Goal: Transaction & Acquisition: Purchase product/service

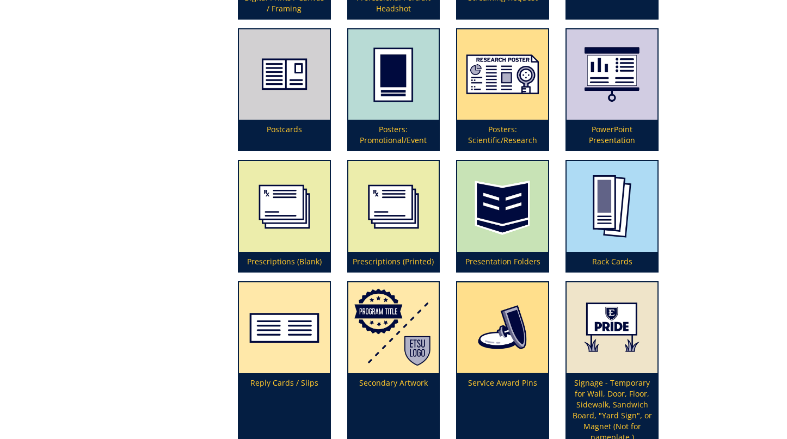
scroll to position [2487, 0]
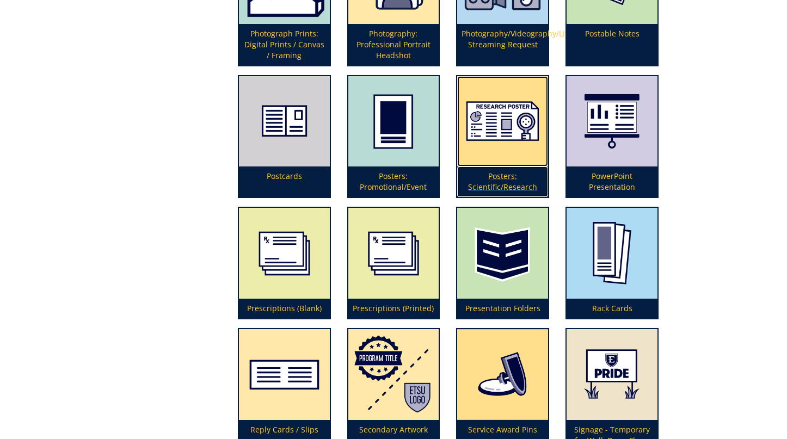
click at [508, 139] on img at bounding box center [502, 121] width 91 height 91
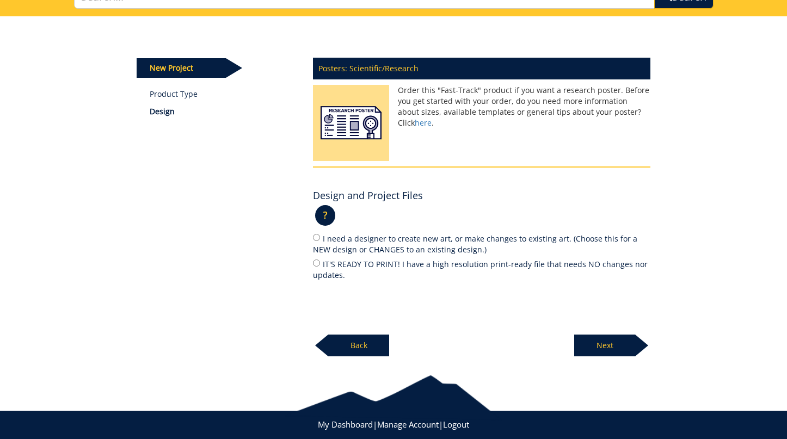
scroll to position [119, 0]
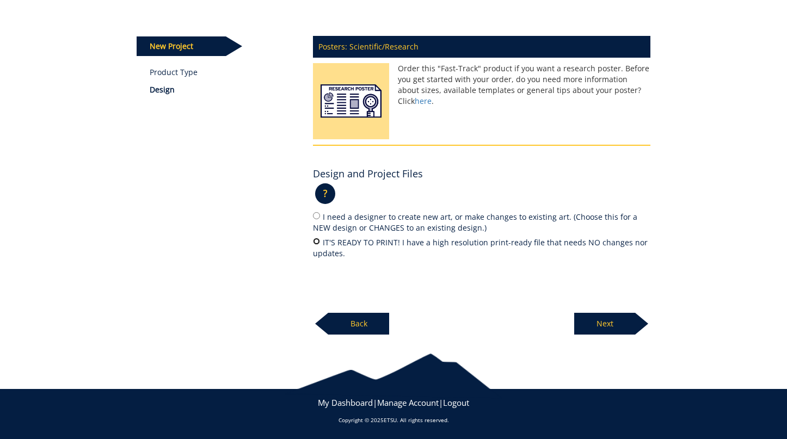
click at [317, 242] on input "IT'S READY TO PRINT! I have a high resolution print-ready file that needs NO ch…" at bounding box center [316, 241] width 7 height 7
radio input "true"
click at [606, 327] on p "Next" at bounding box center [604, 324] width 61 height 22
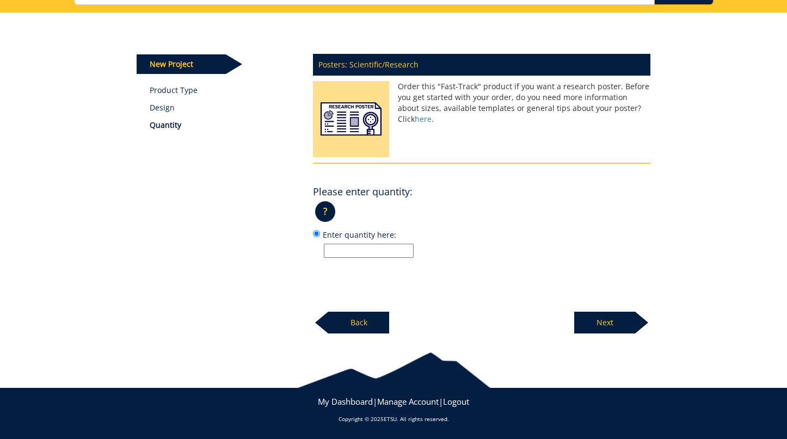
scroll to position [100, 0]
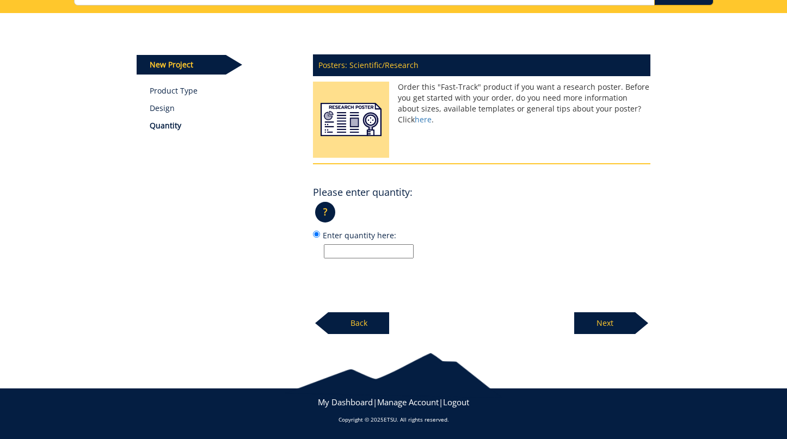
click at [357, 248] on input "Enter quantity here:" at bounding box center [369, 251] width 90 height 14
type input "1"
click at [608, 322] on p "Next" at bounding box center [604, 323] width 61 height 22
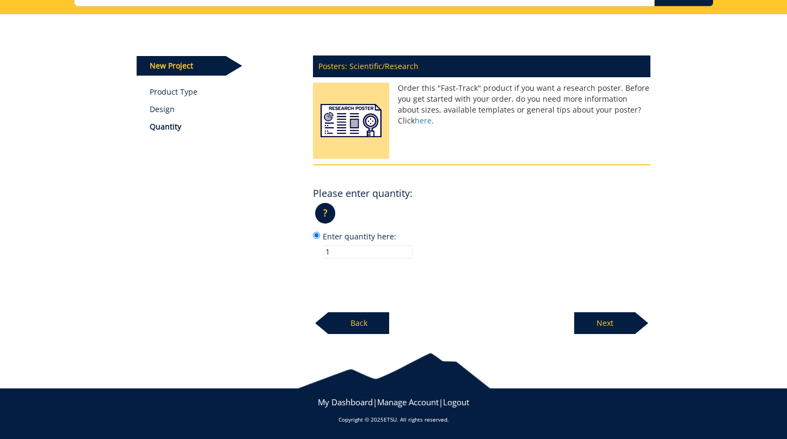
scroll to position [97, 0]
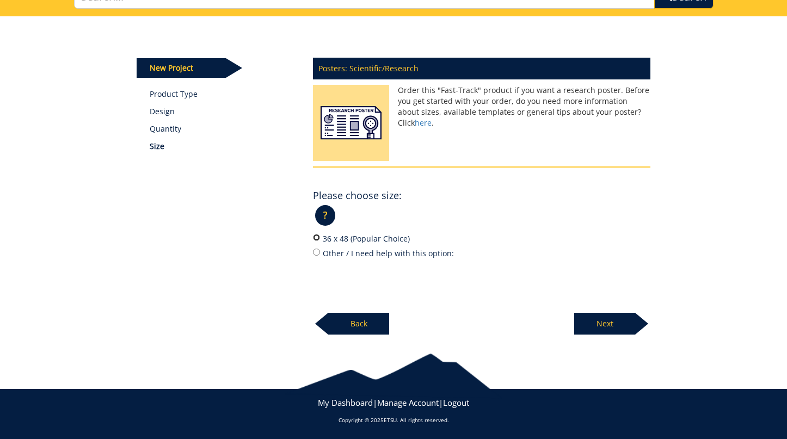
click at [315, 240] on input "36 x 48 (Popular Choice)" at bounding box center [316, 237] width 7 height 7
radio input "true"
click at [603, 326] on p "Next" at bounding box center [604, 324] width 61 height 22
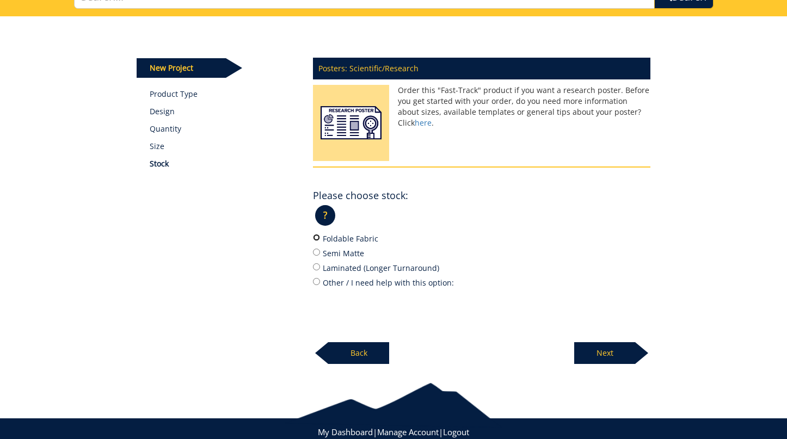
click at [318, 239] on input "Foldable Fabric" at bounding box center [316, 237] width 7 height 7
radio input "true"
click at [607, 352] on p "Next" at bounding box center [604, 353] width 61 height 22
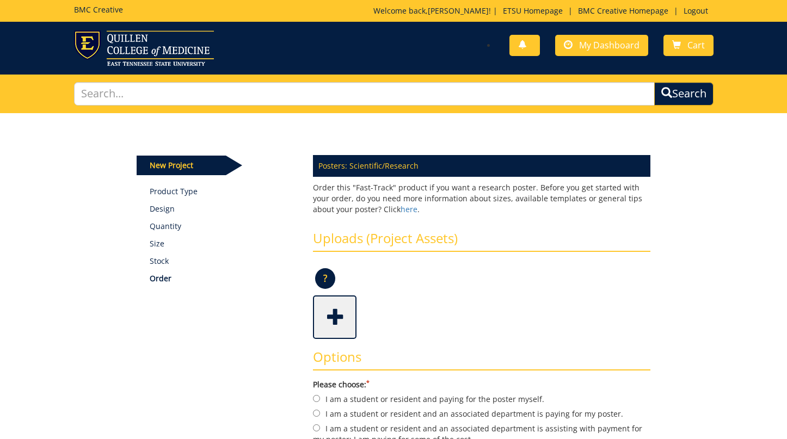
click at [338, 318] on span at bounding box center [336, 316] width 44 height 38
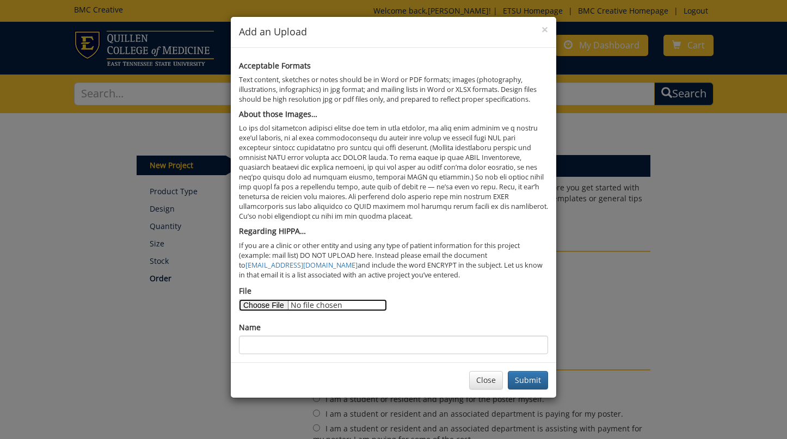
click at [273, 303] on input "File" at bounding box center [313, 305] width 148 height 12
type input "C:\fakepath\2025 ACCP Medicines for the World.pdf"
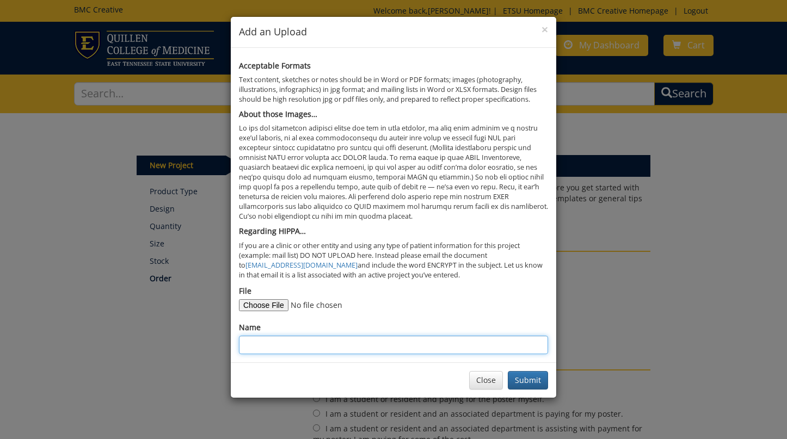
click at [338, 348] on input "Name" at bounding box center [393, 345] width 309 height 19
type input "ACCP Poster 2025"
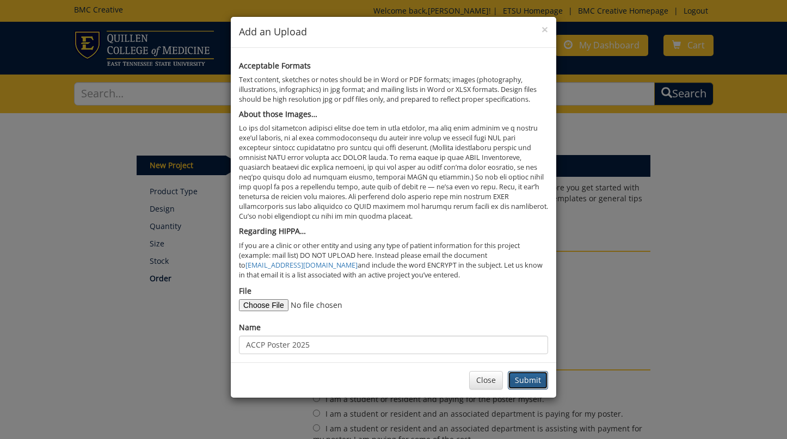
click at [523, 383] on button "Submit" at bounding box center [528, 380] width 40 height 19
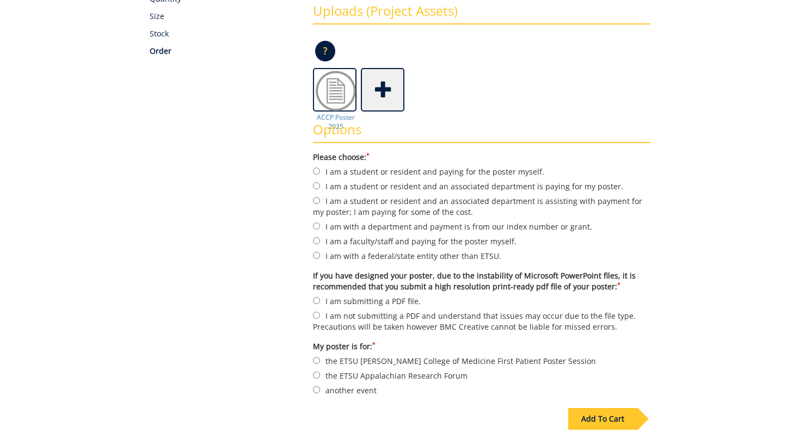
scroll to position [229, 0]
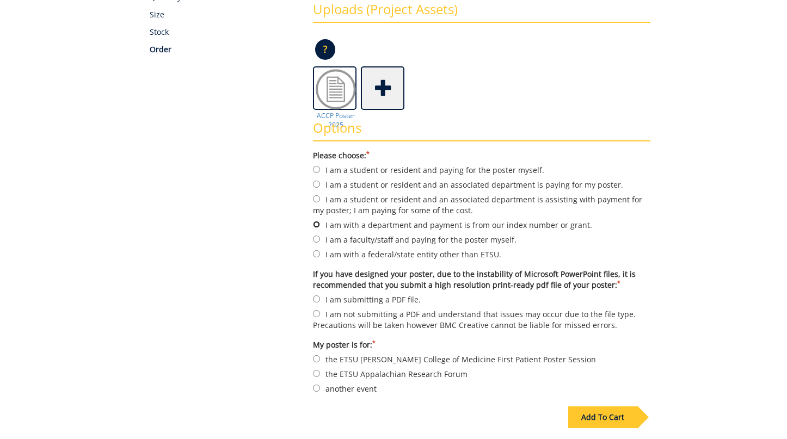
click at [317, 224] on input "I am with a department and payment is from our index number or grant." at bounding box center [316, 224] width 7 height 7
radio input "true"
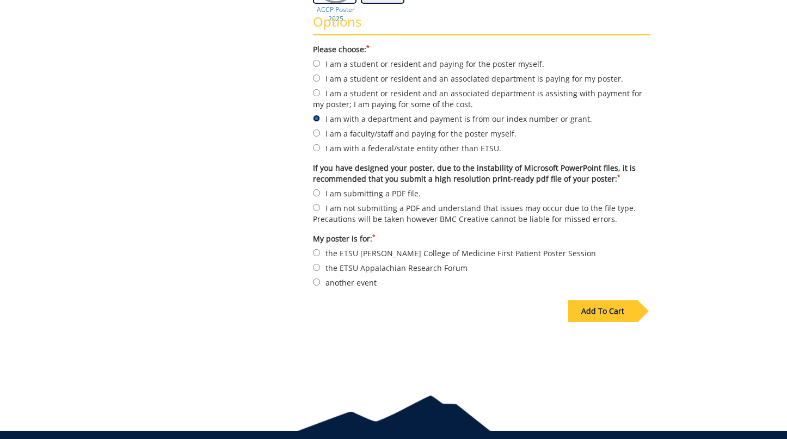
scroll to position [330, 0]
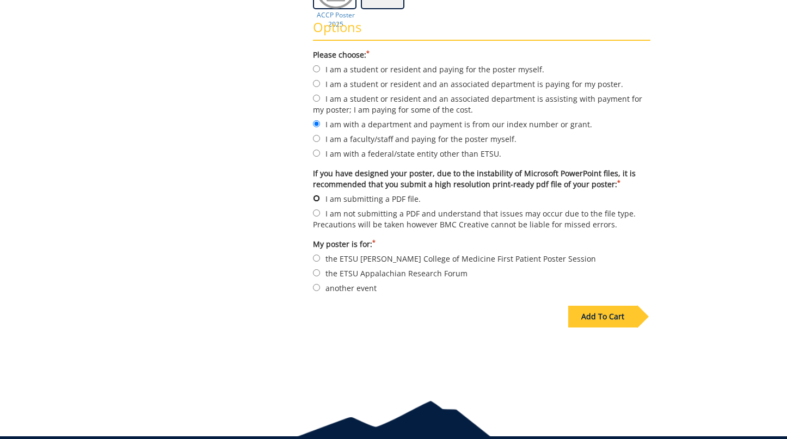
click at [318, 195] on input "I am submitting a PDF file." at bounding box center [316, 198] width 7 height 7
radio input "true"
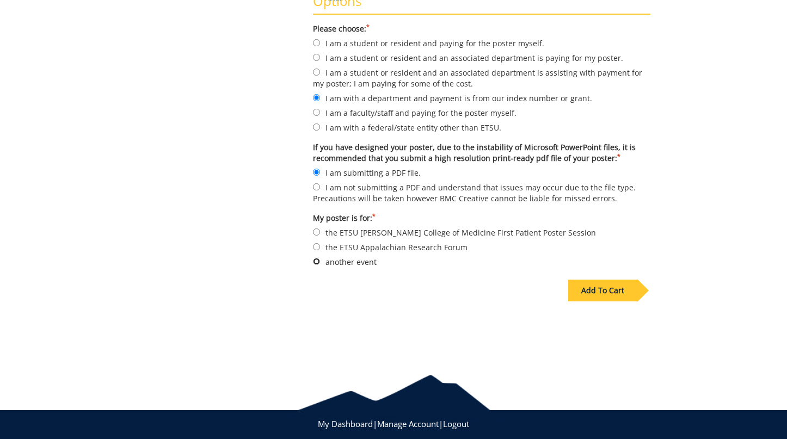
click at [316, 258] on input "another event" at bounding box center [316, 261] width 7 height 7
radio input "true"
click at [587, 288] on div "Add To Cart" at bounding box center [602, 291] width 69 height 22
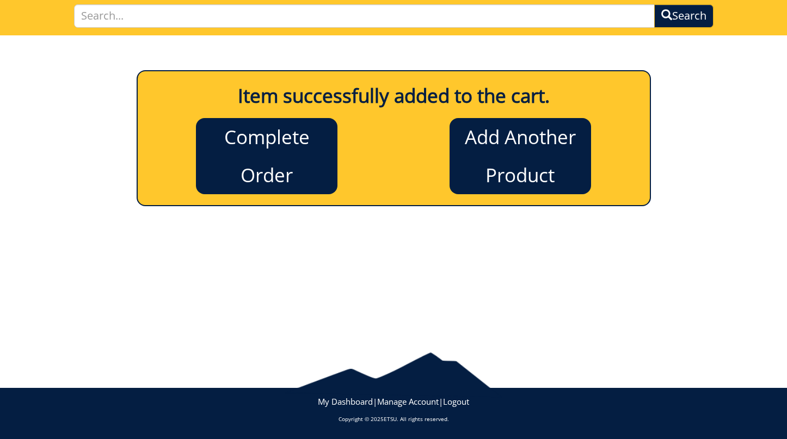
scroll to position [78, 0]
click at [267, 169] on link "Complete Order" at bounding box center [266, 156] width 141 height 76
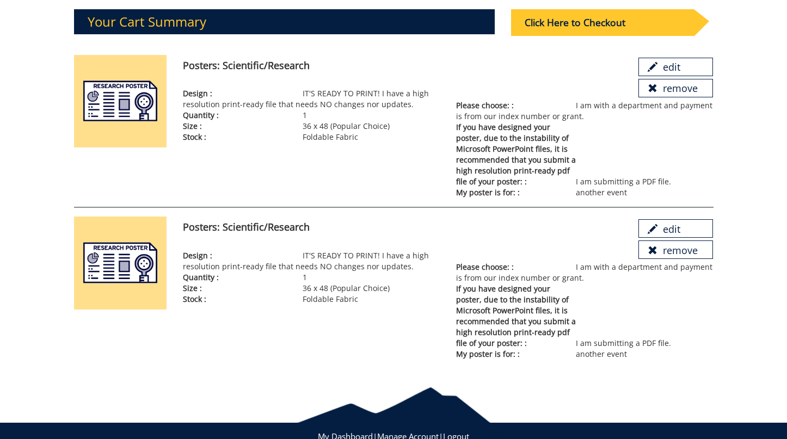
scroll to position [165, 0]
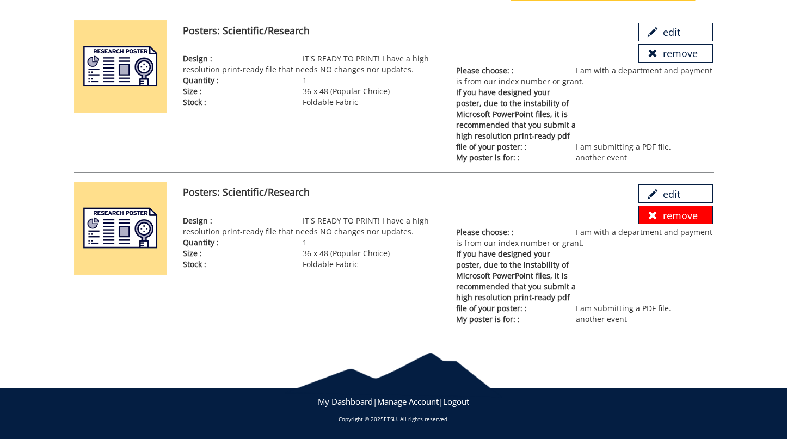
click at [652, 214] on span at bounding box center [653, 216] width 10 height 10
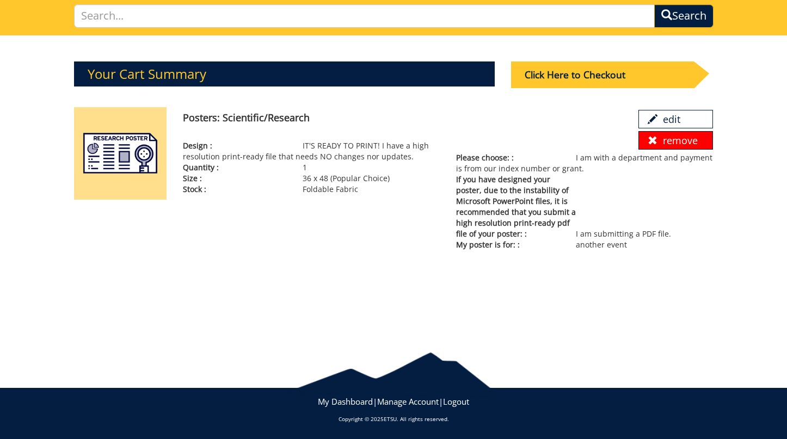
click at [651, 141] on span at bounding box center [653, 140] width 10 height 10
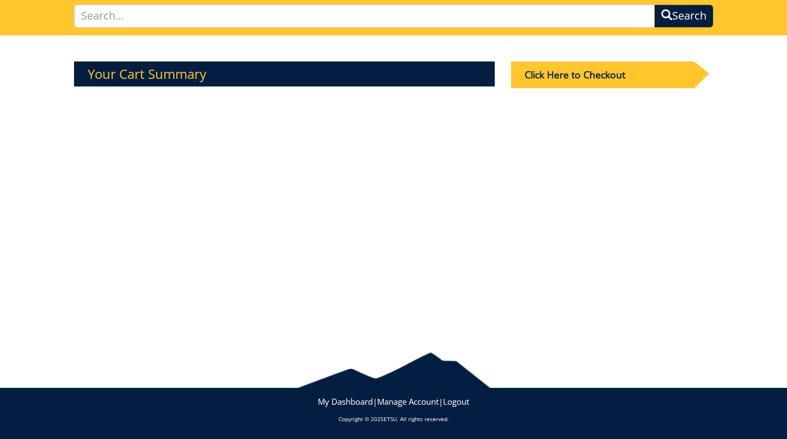
scroll to position [0, 0]
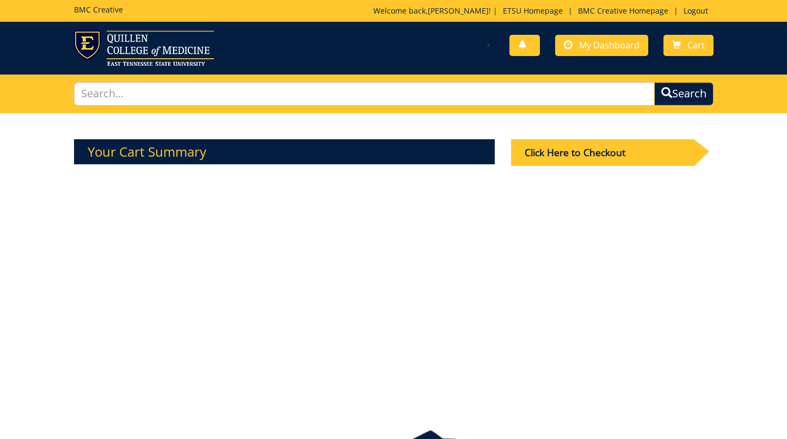
click at [133, 153] on h3 "Your Cart Summary" at bounding box center [284, 151] width 421 height 25
click at [599, 44] on span "My Dashboard" at bounding box center [609, 45] width 60 height 12
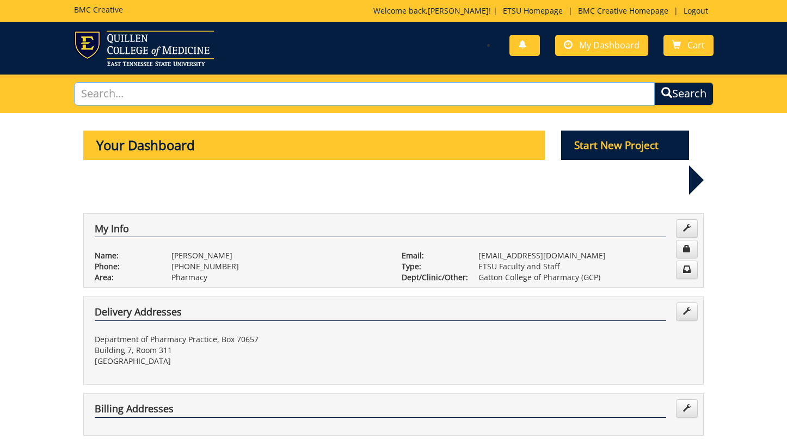
click at [227, 92] on input "text" at bounding box center [364, 93] width 581 height 23
click at [602, 9] on link "BMC Creative Homepage" at bounding box center [622, 10] width 101 height 10
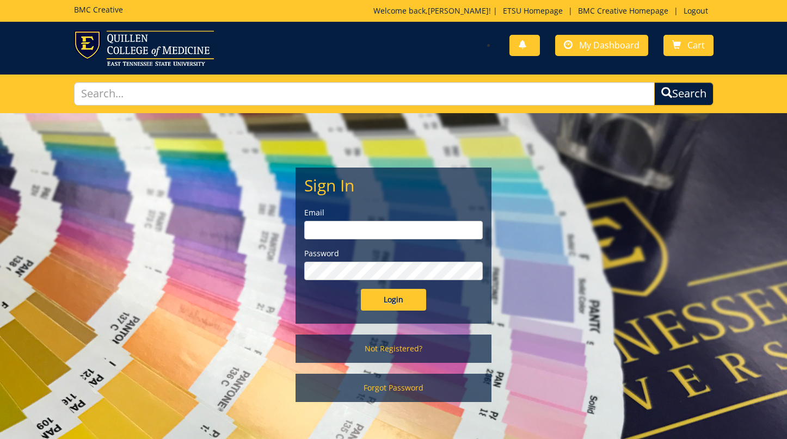
click at [376, 228] on input "email" at bounding box center [393, 230] width 178 height 19
type input "[EMAIL_ADDRESS][DOMAIN_NAME]"
click at [361, 289] on input "Login" at bounding box center [393, 300] width 65 height 22
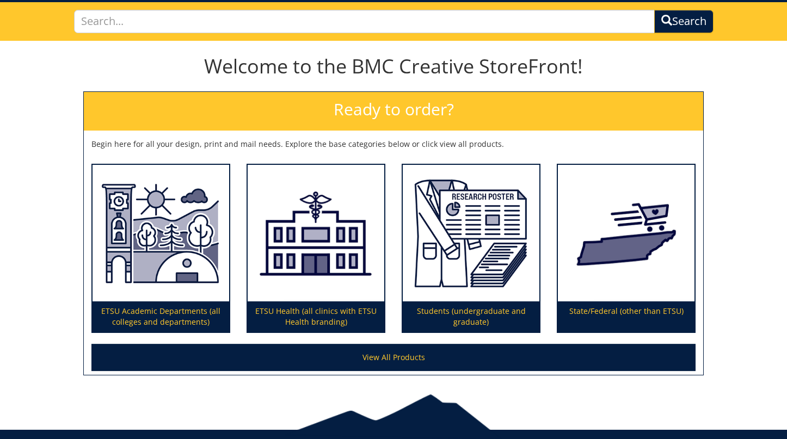
scroll to position [114, 0]
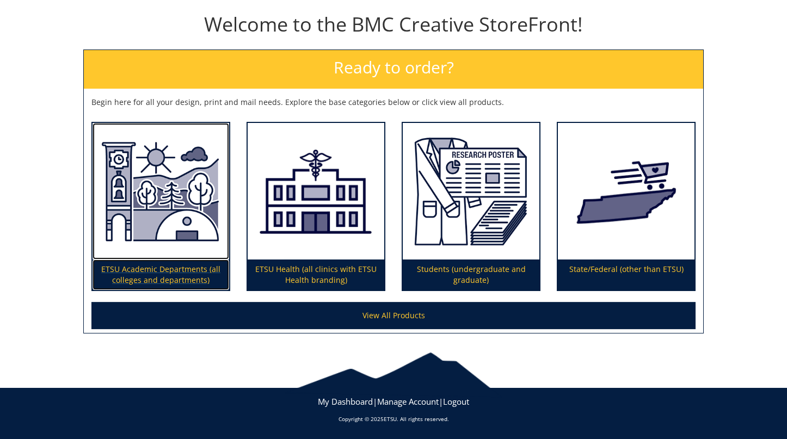
click at [149, 266] on p "ETSU Academic Departments (all colleges and departments)" at bounding box center [161, 275] width 137 height 30
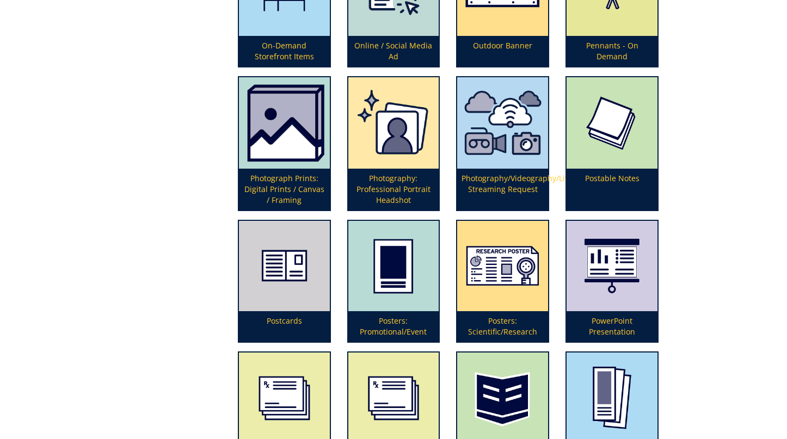
scroll to position [2429, 0]
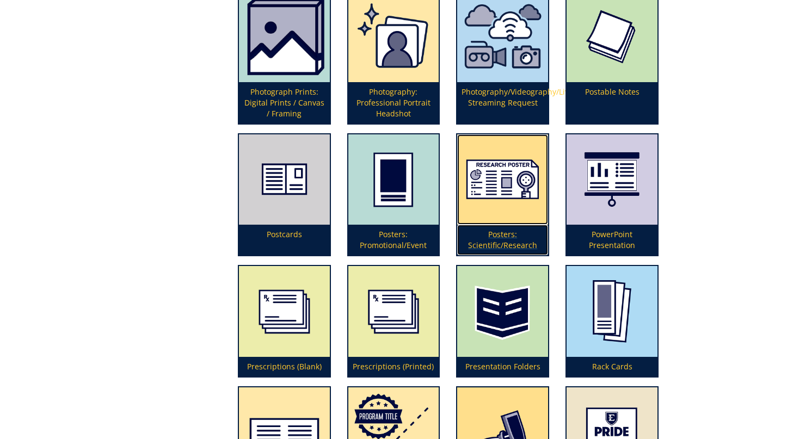
click at [502, 192] on img at bounding box center [502, 179] width 91 height 91
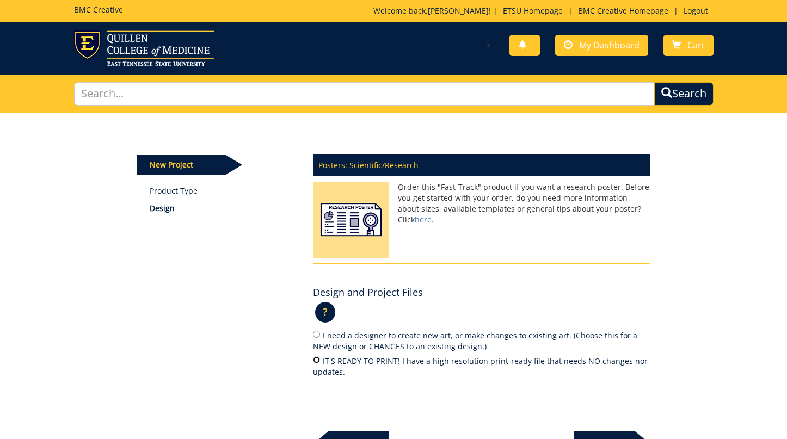
click at [318, 358] on input "IT'S READY TO PRINT! I have a high resolution print-ready file that needs NO ch…" at bounding box center [316, 359] width 7 height 7
radio input "true"
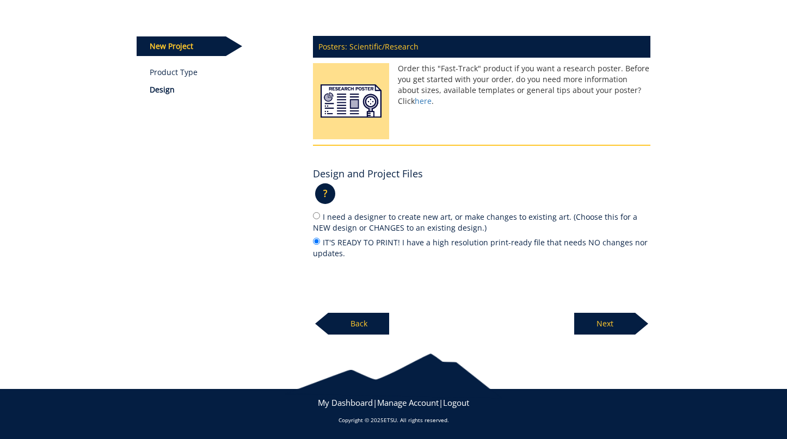
click at [597, 322] on p "Next" at bounding box center [604, 324] width 61 height 22
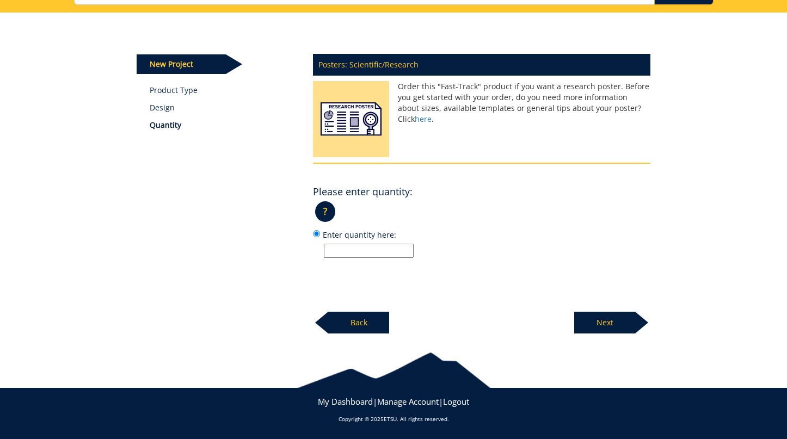
scroll to position [100, 0]
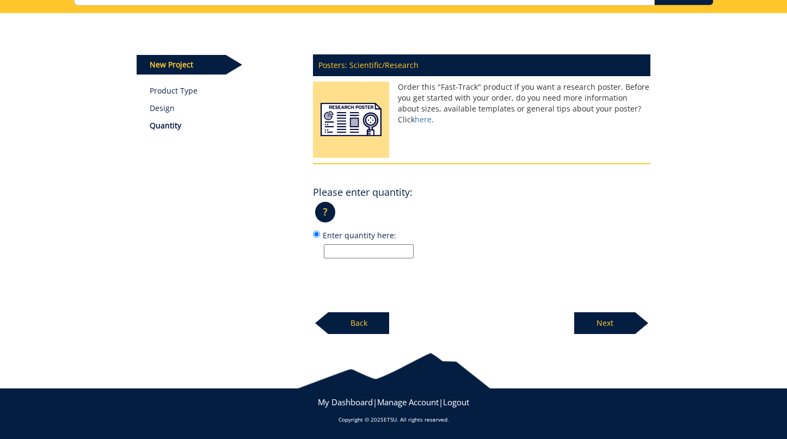
click at [352, 250] on input "Enter quantity here:" at bounding box center [369, 251] width 90 height 14
type input "1"
click at [602, 328] on p "Next" at bounding box center [604, 323] width 61 height 22
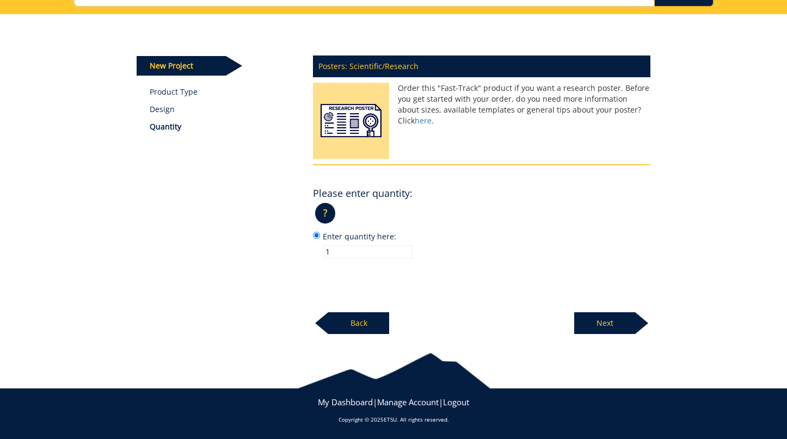
scroll to position [97, 0]
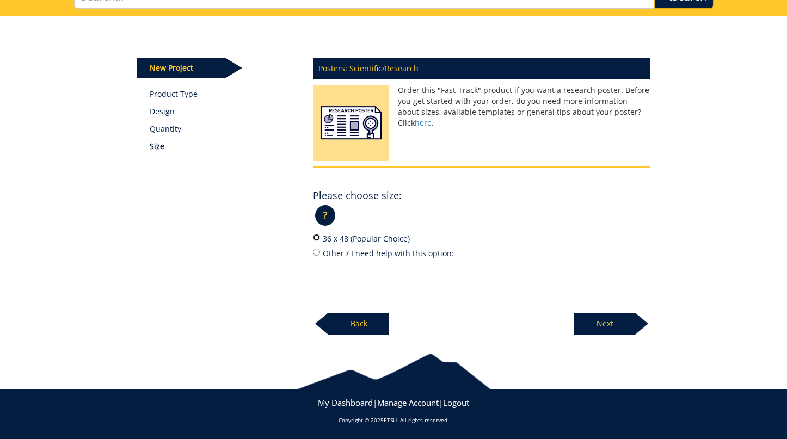
click at [313, 239] on input "36 x 48 (Popular Choice)" at bounding box center [316, 237] width 7 height 7
radio input "true"
click at [599, 322] on p "Next" at bounding box center [604, 324] width 61 height 22
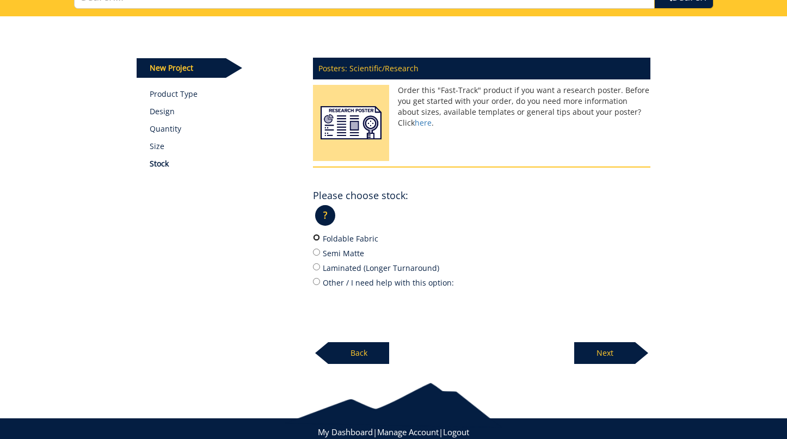
click at [317, 234] on input "Foldable Fabric" at bounding box center [316, 237] width 7 height 7
radio input "true"
click at [602, 354] on p "Next" at bounding box center [604, 353] width 61 height 22
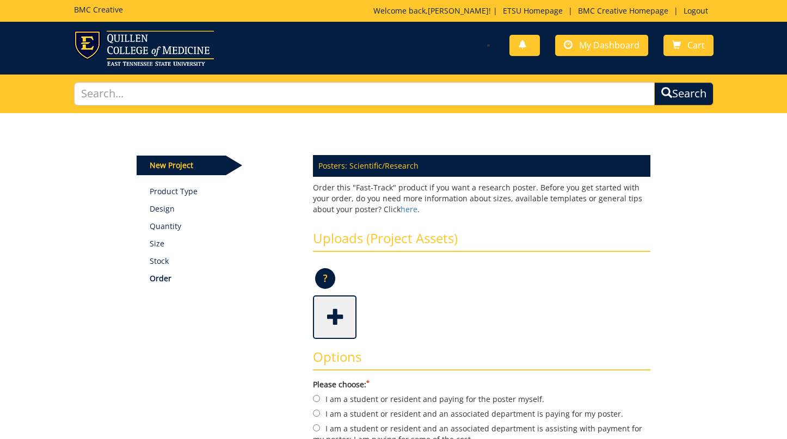
click at [335, 321] on span at bounding box center [336, 316] width 44 height 38
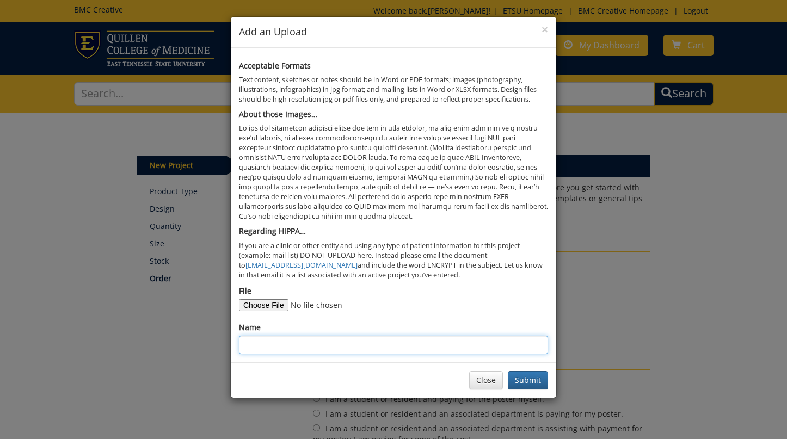
click at [263, 344] on input "Name" at bounding box center [393, 345] width 309 height 19
type input "2025 ACCP Poster - Flores"
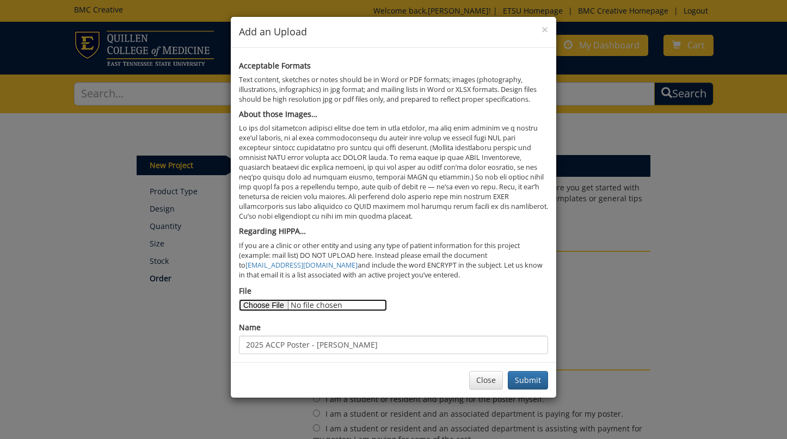
click at [264, 304] on input "File" at bounding box center [313, 305] width 148 height 12
type input "C:\fakepath\2025 ACCP Medicines for the World.pdf"
click at [527, 378] on button "Submit" at bounding box center [528, 380] width 40 height 19
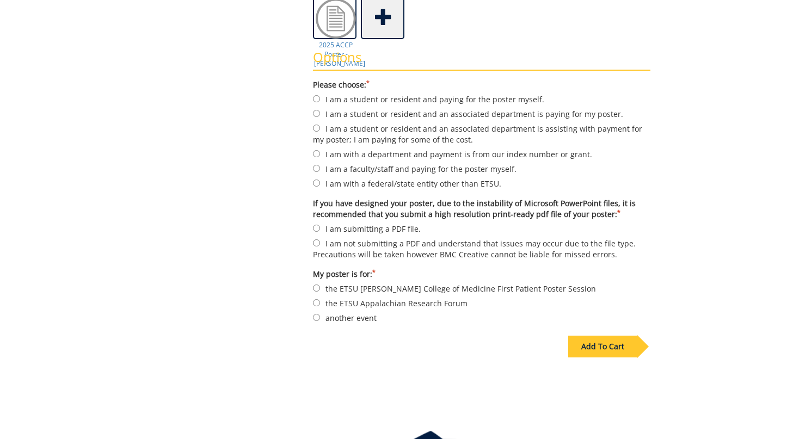
scroll to position [301, 0]
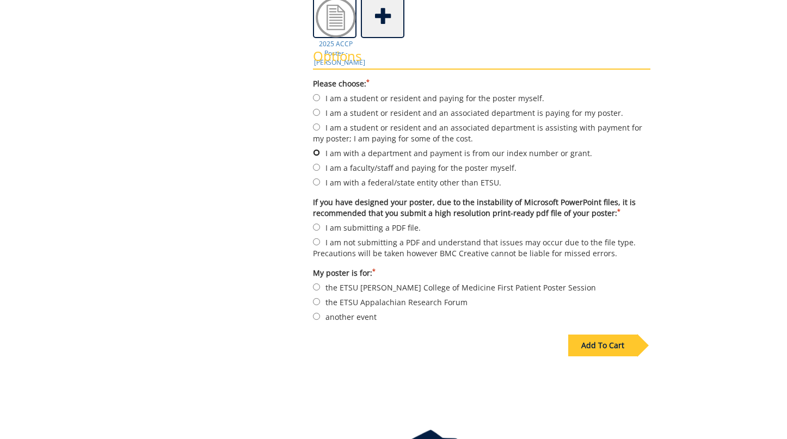
click at [319, 152] on input "I am with a department and payment is from our index number or grant." at bounding box center [316, 152] width 7 height 7
radio input "true"
click at [317, 228] on input "I am submitting a PDF file." at bounding box center [316, 227] width 7 height 7
radio input "true"
click at [317, 316] on input "another event" at bounding box center [316, 316] width 7 height 7
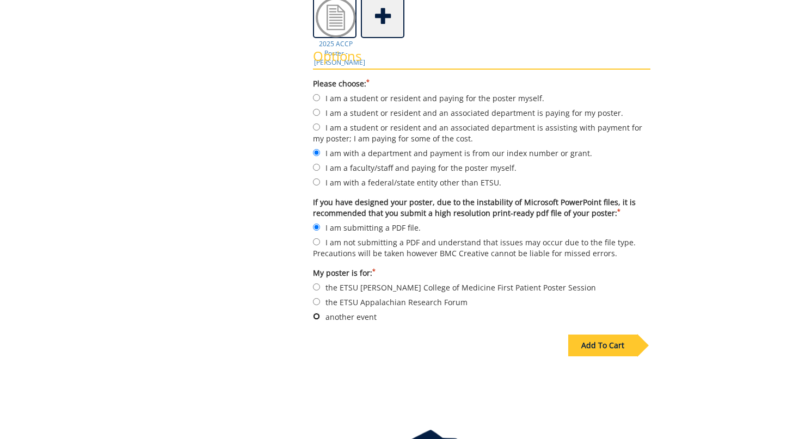
radio input "true"
click at [602, 349] on div "Add To Cart" at bounding box center [602, 346] width 69 height 22
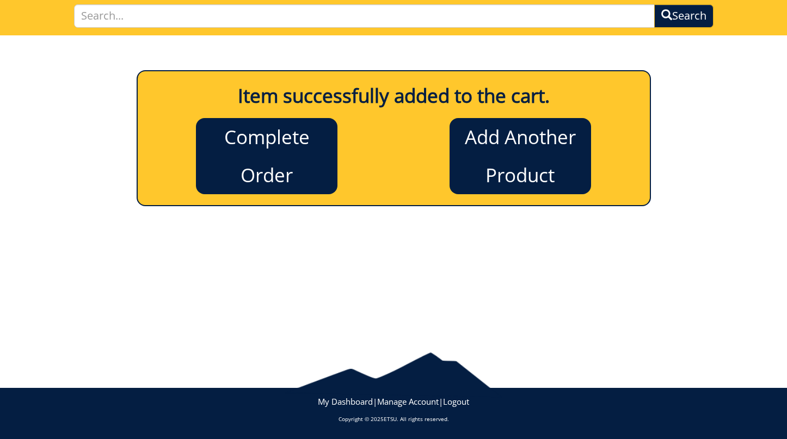
scroll to position [78, 0]
click at [264, 155] on link "Complete Order" at bounding box center [266, 156] width 141 height 76
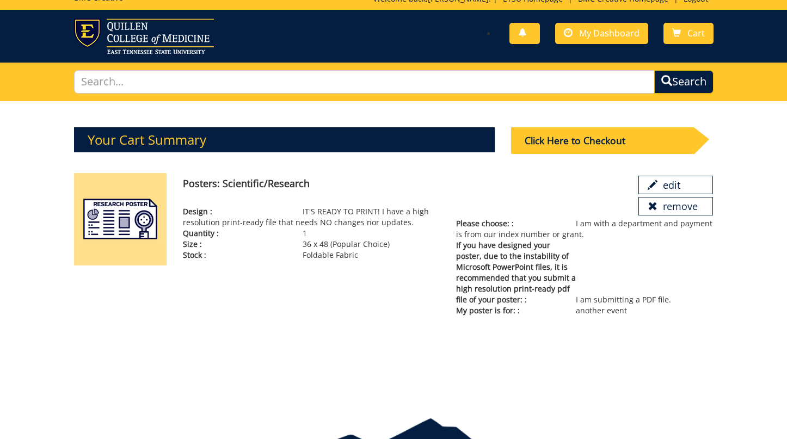
scroll to position [2, 0]
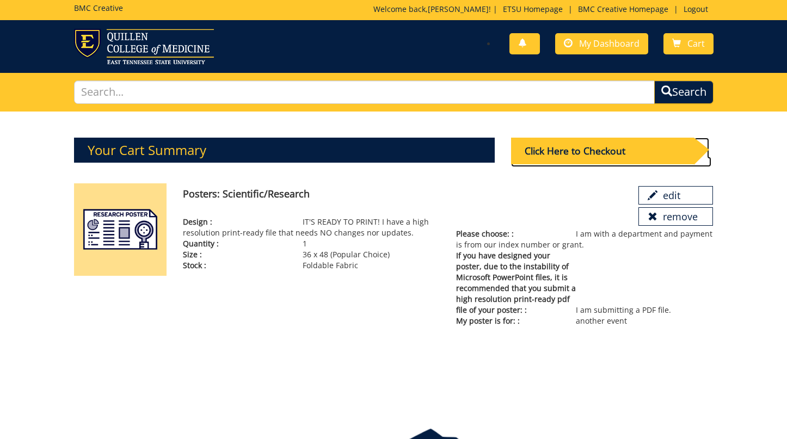
click at [553, 149] on div "Click Here to Checkout" at bounding box center [602, 151] width 183 height 27
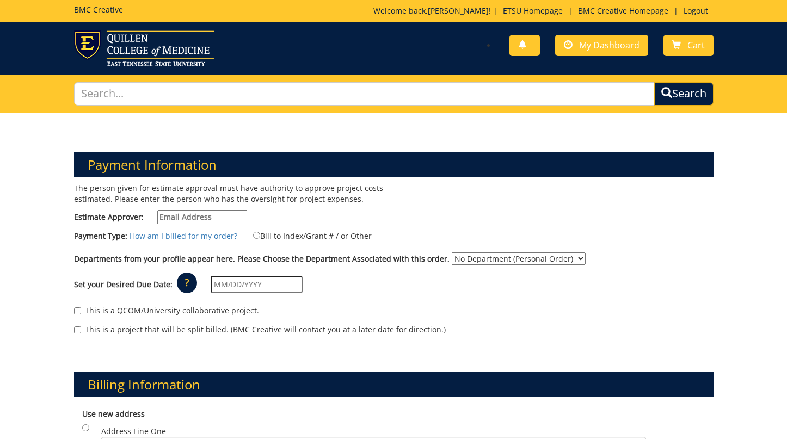
click at [224, 217] on input "Estimate Approver:" at bounding box center [202, 217] width 90 height 14
type input "[EMAIL_ADDRESS][DOMAIN_NAME]"
click at [253, 235] on input "Bill to Index/Grant # / or Other" at bounding box center [256, 235] width 7 height 7
radio input "true"
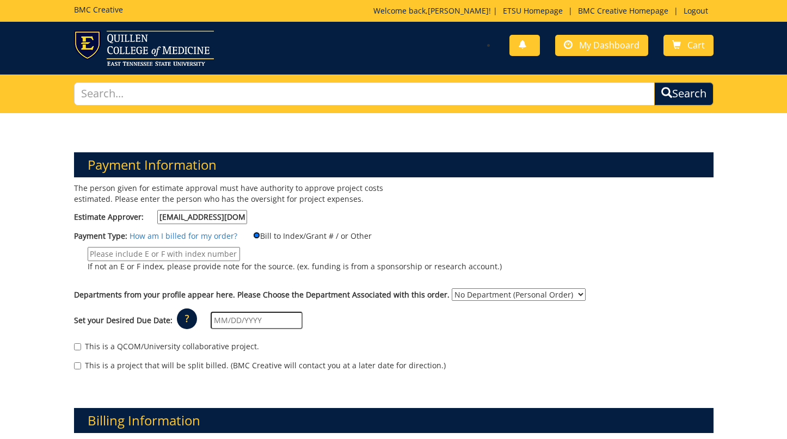
click at [253, 234] on input "Bill to Index/Grant # / or Other" at bounding box center [256, 235] width 7 height 7
click at [284, 255] on label "If not an E or F index, please provide note for the source. (ex. funding is fro…" at bounding box center [288, 262] width 428 height 30
click at [240, 255] on input "If not an E or F index, please provide note for the source. (ex. funding is fro…" at bounding box center [164, 254] width 152 height 14
click at [491, 295] on select "No Department (Personal Order) Gatton College of Pharmacy (GCP)" at bounding box center [519, 294] width 134 height 13
select select "141"
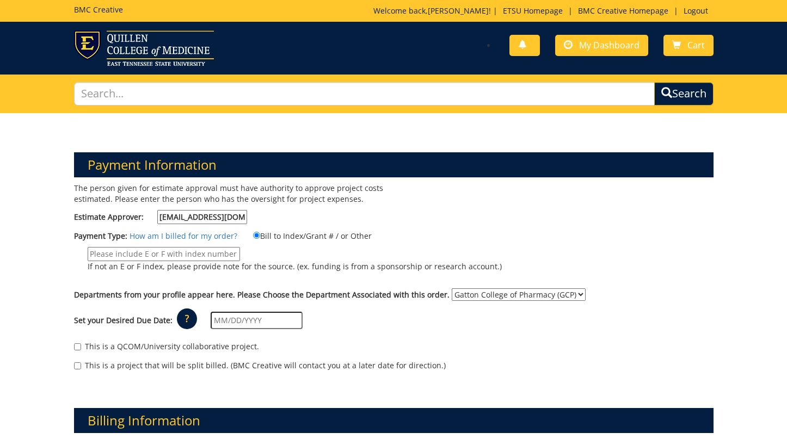
click at [452, 288] on select "No Department (Personal Order) Gatton College of Pharmacy (GCP)" at bounding box center [519, 294] width 134 height 13
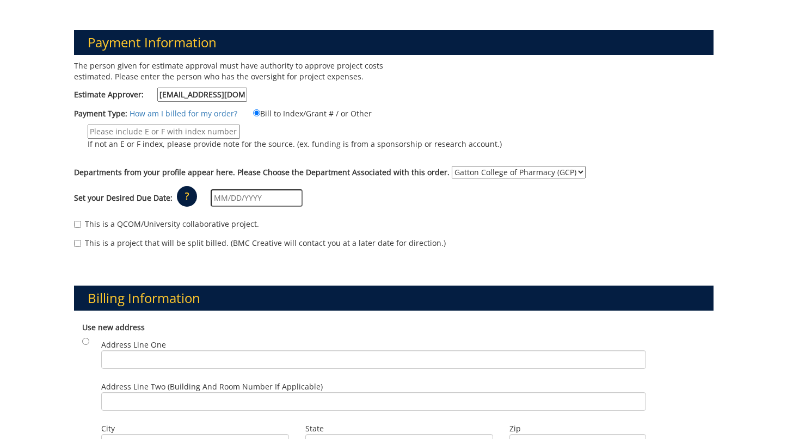
scroll to position [130, 0]
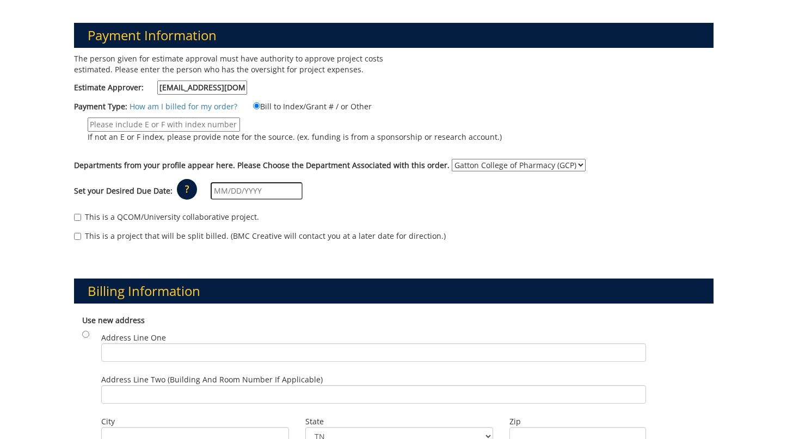
click at [267, 189] on input "text" at bounding box center [257, 190] width 92 height 17
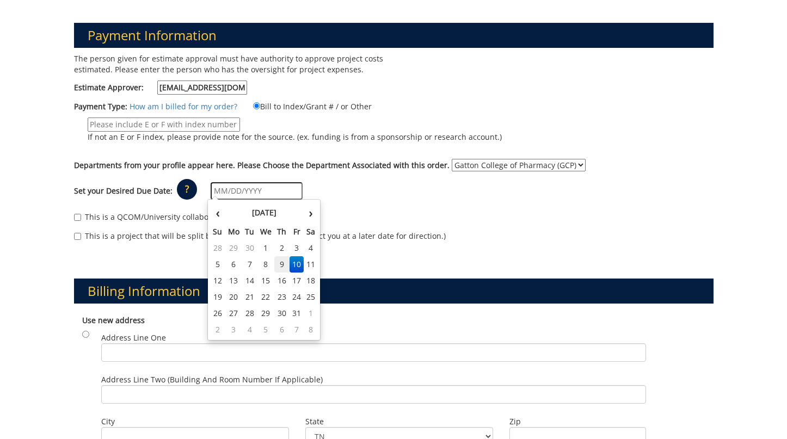
click at [278, 266] on td "9" at bounding box center [281, 264] width 15 height 16
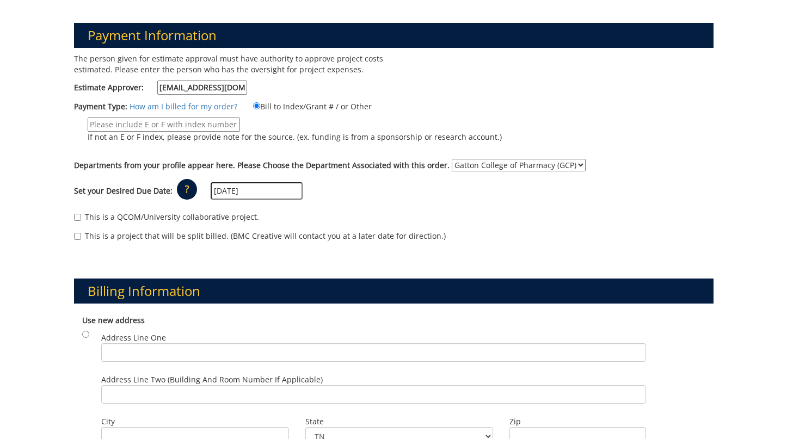
click at [268, 191] on input "10/09/2025" at bounding box center [257, 190] width 92 height 17
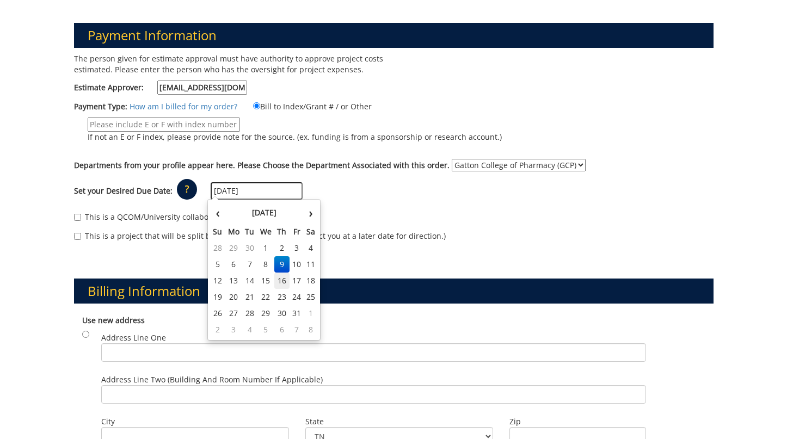
click at [281, 282] on td "16" at bounding box center [281, 281] width 15 height 16
type input "[DATE]"
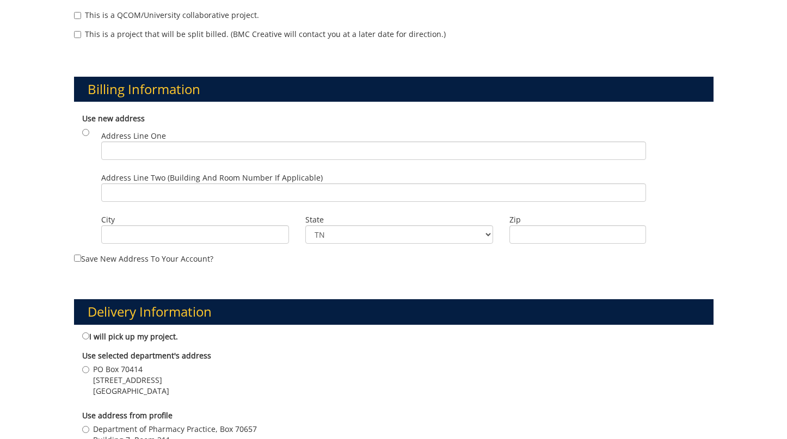
scroll to position [354, 0]
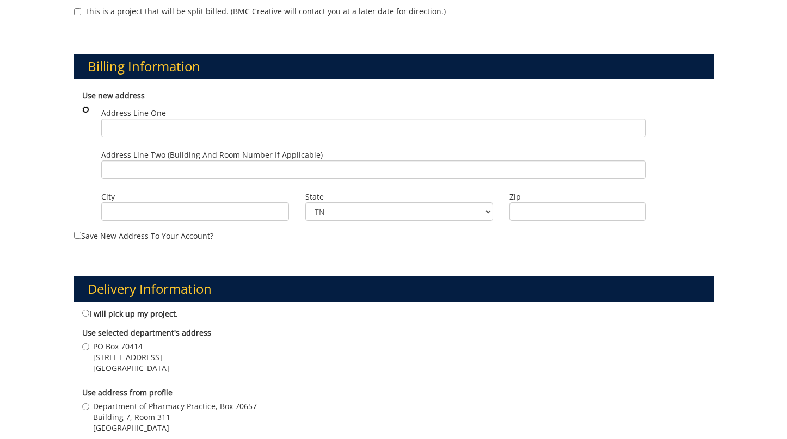
click at [83, 109] on input "radio" at bounding box center [85, 109] width 7 height 7
radio input "true"
click at [84, 108] on input "radio" at bounding box center [85, 109] width 7 height 7
click at [123, 130] on input "Address Line One" at bounding box center [373, 128] width 545 height 19
click at [59, 132] on div "Payment Information The person given for estimate approval must have authority …" at bounding box center [393, 297] width 787 height 1077
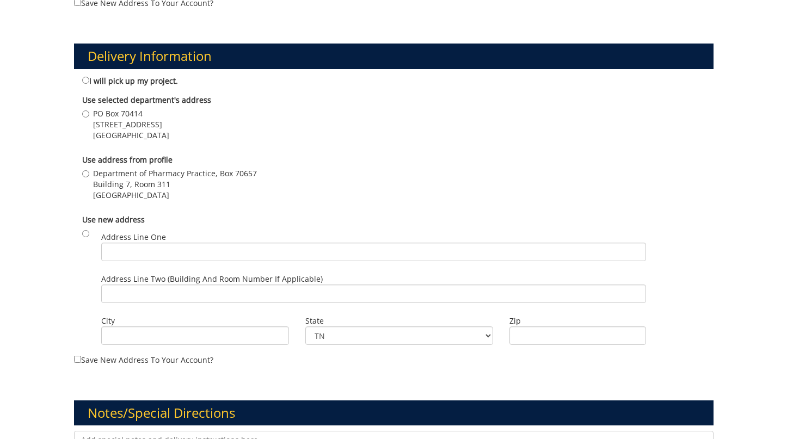
scroll to position [606, 0]
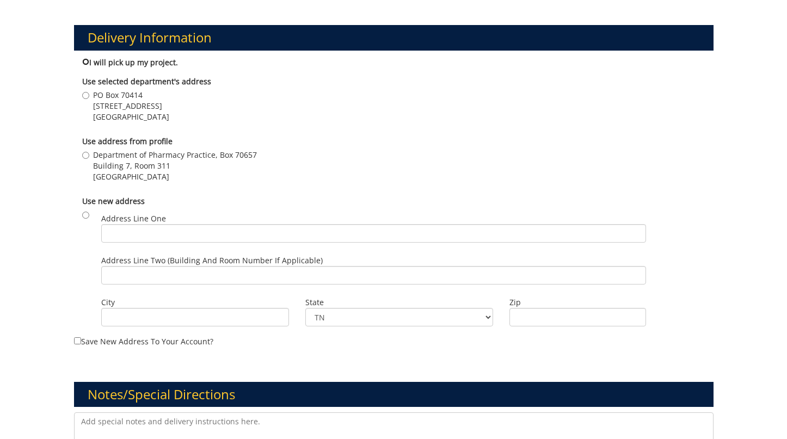
click at [85, 62] on input "I will pick up my project." at bounding box center [85, 61] width 7 height 7
radio input "true"
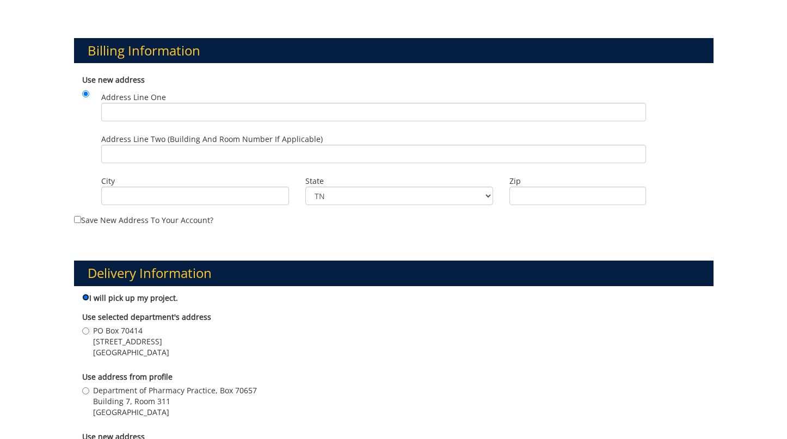
scroll to position [371, 0]
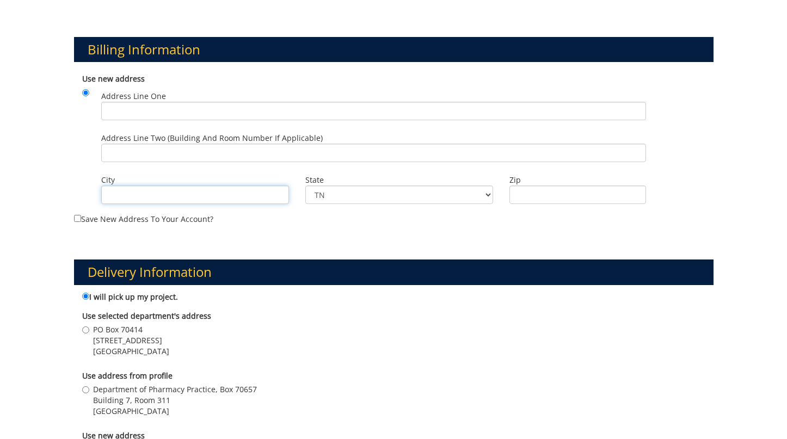
click at [176, 192] on input "City" at bounding box center [195, 195] width 188 height 19
type input "[GEOGRAPHIC_DATA]"
type input "ETSU"
type input "37614"
click at [534, 193] on input "37614" at bounding box center [577, 195] width 137 height 19
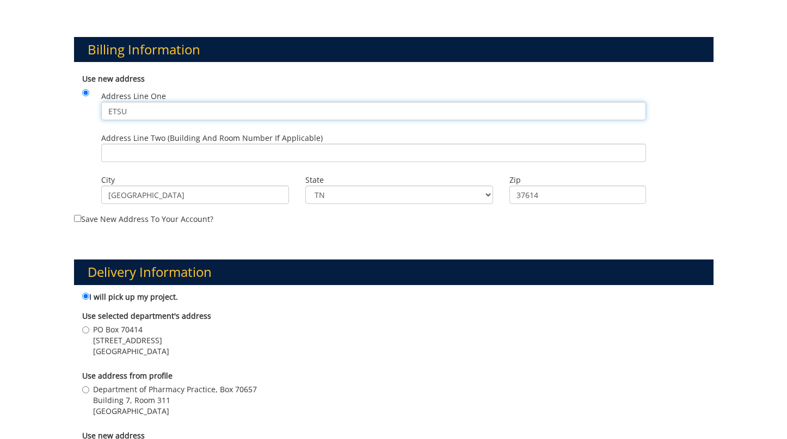
drag, startPoint x: 156, startPoint y: 110, endPoint x: 48, endPoint y: 97, distance: 109.1
click at [48, 97] on div "Payment Information The person given for estimate approval must have authority …" at bounding box center [393, 280] width 787 height 1077
click at [140, 109] on input "ETSU" at bounding box center [373, 111] width 545 height 19
drag, startPoint x: 140, startPoint y: 109, endPoint x: 33, endPoint y: 94, distance: 108.7
click at [33, 94] on div "Payment Information The person given for estimate approval must have authority …" at bounding box center [393, 280] width 787 height 1077
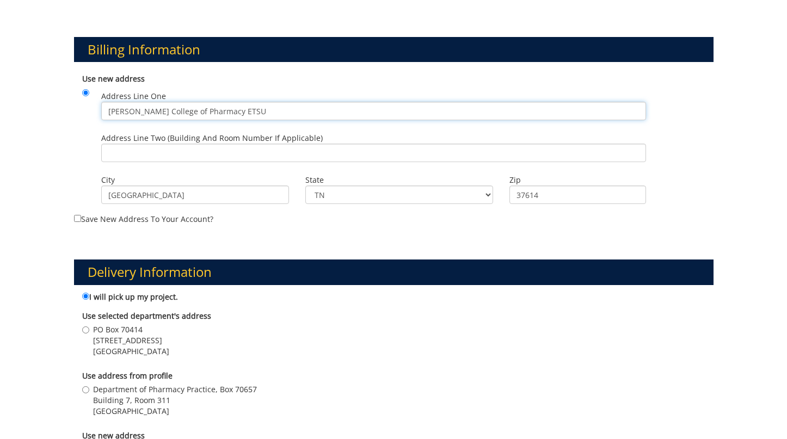
type input "[PERSON_NAME] College of Pharmacy ETSU"
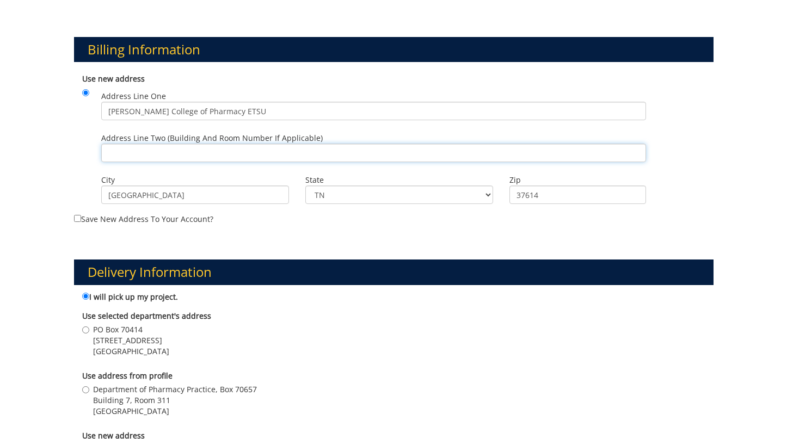
click at [170, 155] on input "Address Line Two (Building and Room Number if applicable)" at bounding box center [373, 153] width 545 height 19
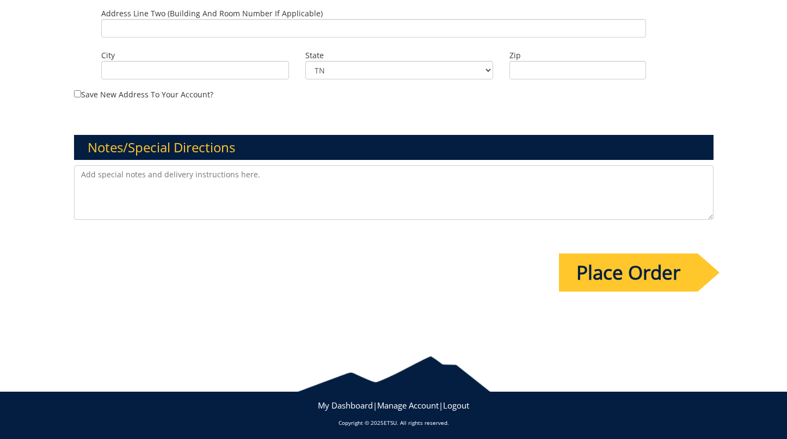
scroll to position [854, 0]
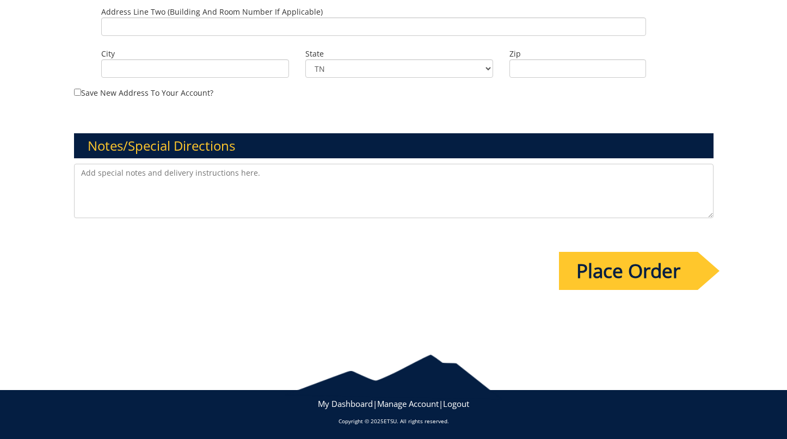
type input "Department of Pharmacy Practice"
click at [596, 265] on input "Place Order" at bounding box center [628, 271] width 139 height 38
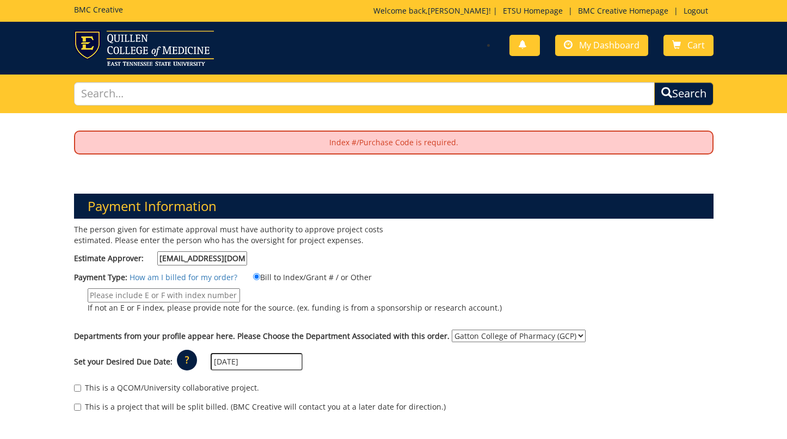
click at [233, 252] on input "[EMAIL_ADDRESS][DOMAIN_NAME]" at bounding box center [202, 258] width 90 height 14
click at [297, 252] on div "The person given for estimate approval must have authority to approve project c…" at bounding box center [230, 247] width 328 height 47
click at [253, 278] on input "Bill to Index/Grant # / or Other" at bounding box center [256, 276] width 7 height 7
click at [212, 279] on link "How am I billed for my order?" at bounding box center [184, 277] width 108 height 10
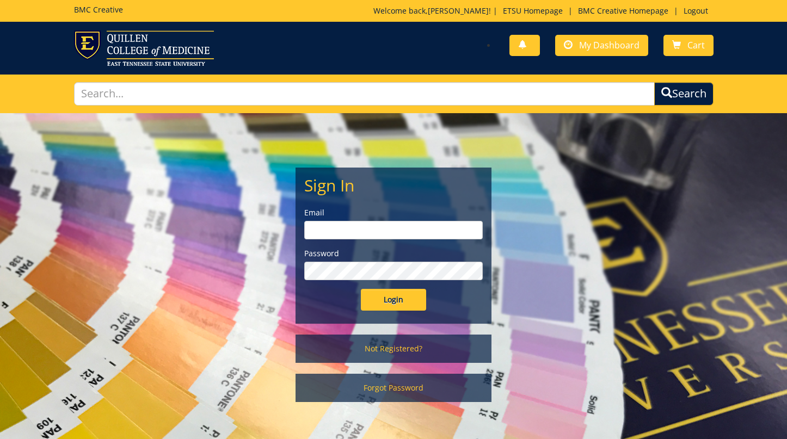
click at [349, 229] on input "email" at bounding box center [393, 230] width 178 height 19
type input "[EMAIL_ADDRESS][DOMAIN_NAME]"
click at [361, 289] on input "Login" at bounding box center [393, 300] width 65 height 22
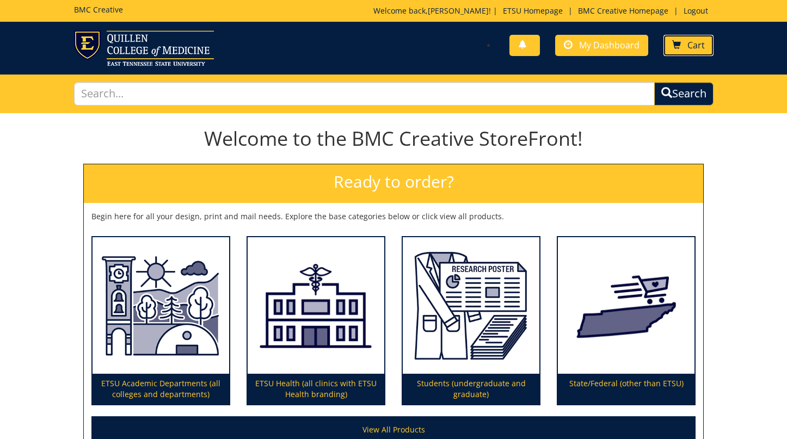
click at [694, 54] on link "Cart" at bounding box center [688, 45] width 50 height 21
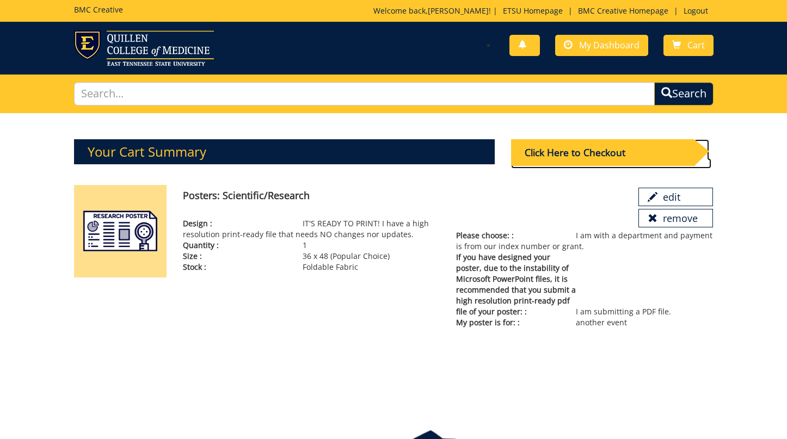
click at [569, 155] on div "Click Here to Checkout" at bounding box center [602, 152] width 183 height 27
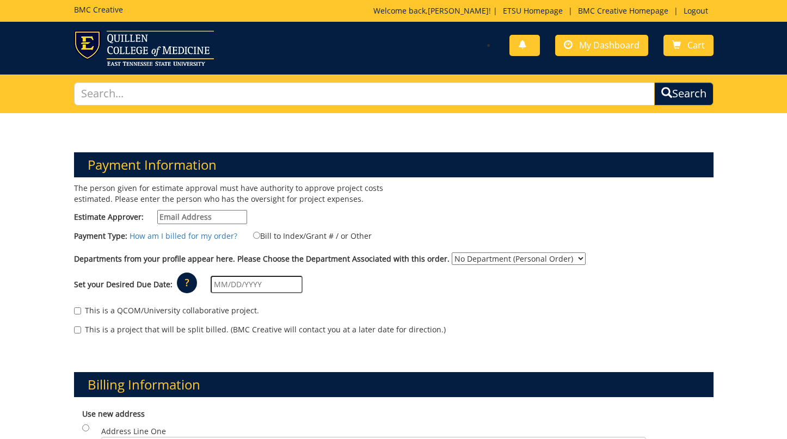
click at [209, 218] on input "Estimate Approver:" at bounding box center [202, 217] width 90 height 14
type input "[EMAIL_ADDRESS][DOMAIN_NAME]"
click at [498, 258] on select "No Department (Personal Order) Gatton College of Pharmacy (GCP)" at bounding box center [519, 258] width 134 height 13
select select "141"
click at [452, 252] on select "No Department (Personal Order) Gatton College of Pharmacy (GCP)" at bounding box center [519, 258] width 134 height 13
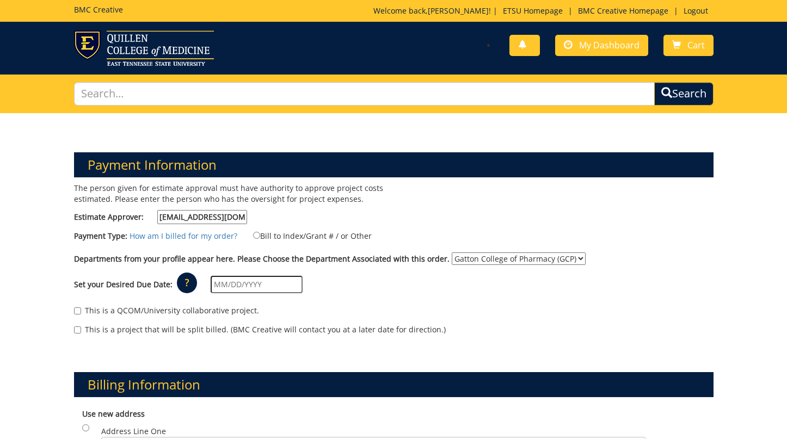
click at [188, 278] on p "?" at bounding box center [187, 283] width 20 height 21
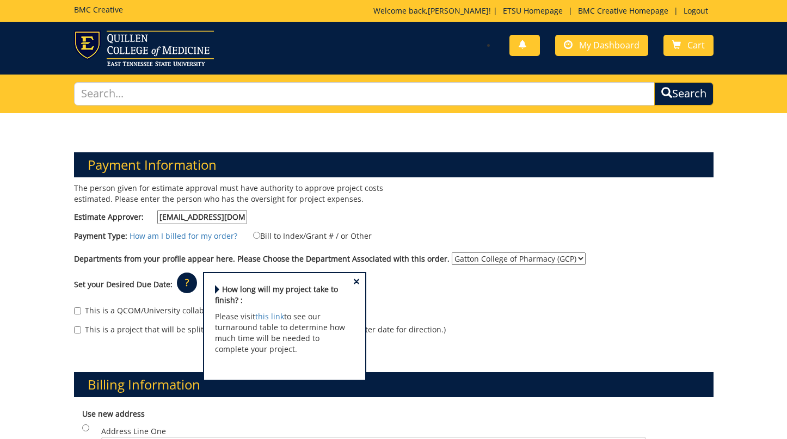
click at [433, 307] on div "This is a QCOM/University collaborative project." at bounding box center [393, 313] width 639 height 16
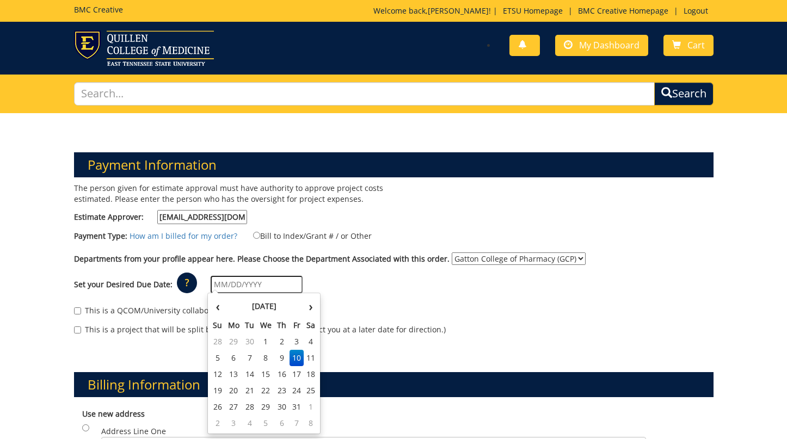
click at [242, 280] on input "text" at bounding box center [257, 284] width 92 height 17
click at [283, 375] on td "16" at bounding box center [281, 374] width 15 height 16
type input "[DATE]"
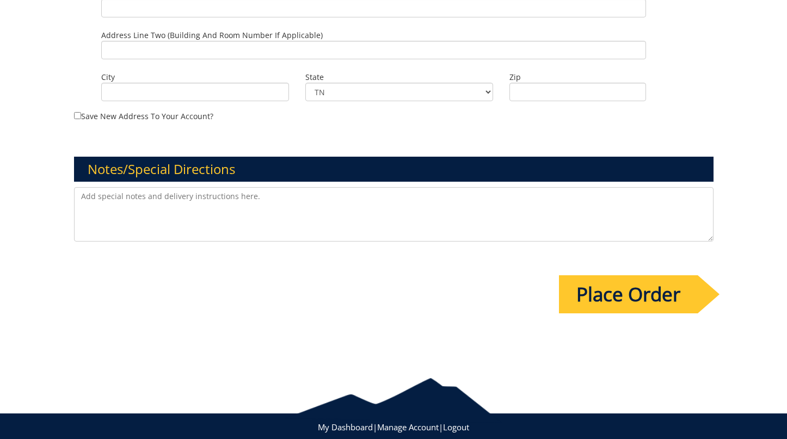
scroll to position [797, 0]
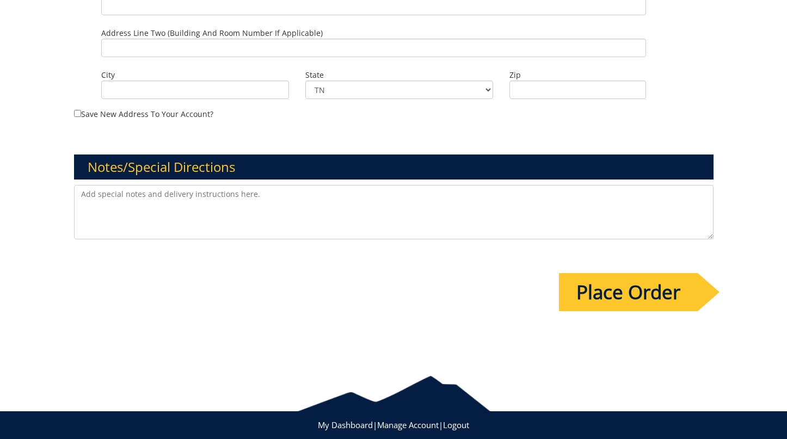
click at [599, 288] on input "Place Order" at bounding box center [628, 292] width 139 height 38
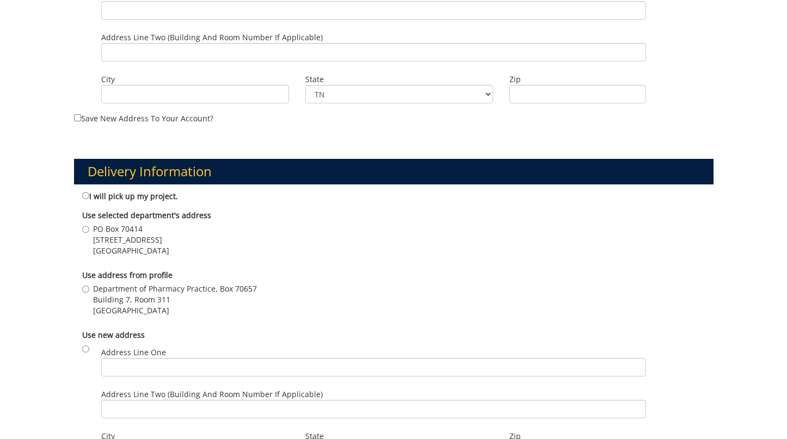
scroll to position [474, 0]
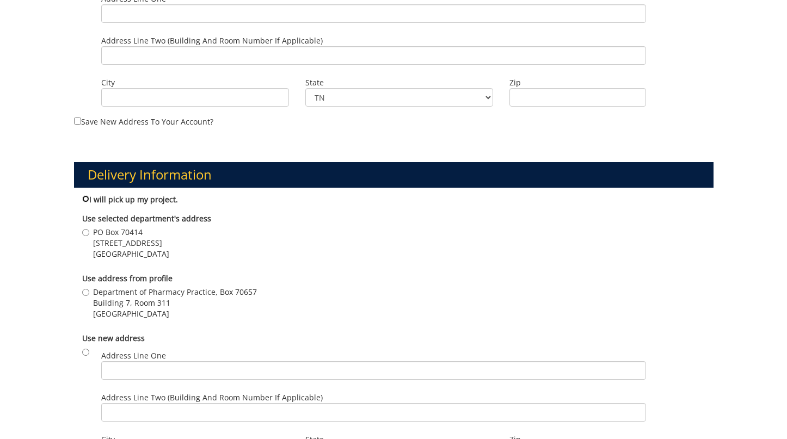
click at [84, 196] on input "I will pick up my project." at bounding box center [85, 198] width 7 height 7
radio input "true"
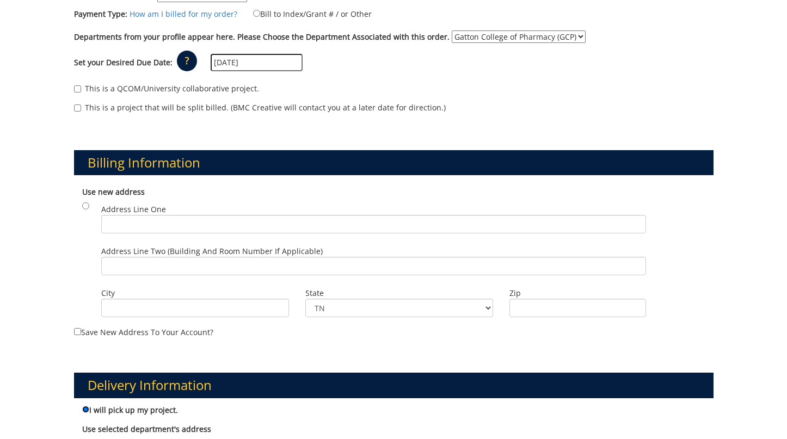
scroll to position [278, 0]
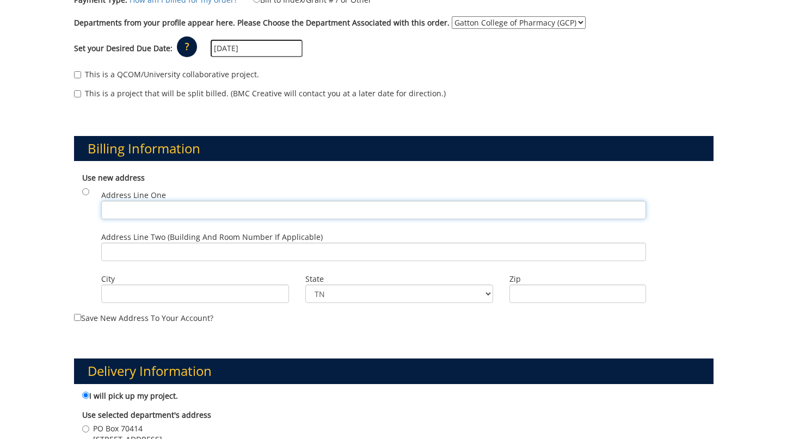
click at [121, 206] on input "Address Line One" at bounding box center [373, 210] width 545 height 19
type input "[PERSON_NAME] College of Pharmacy ETSU"
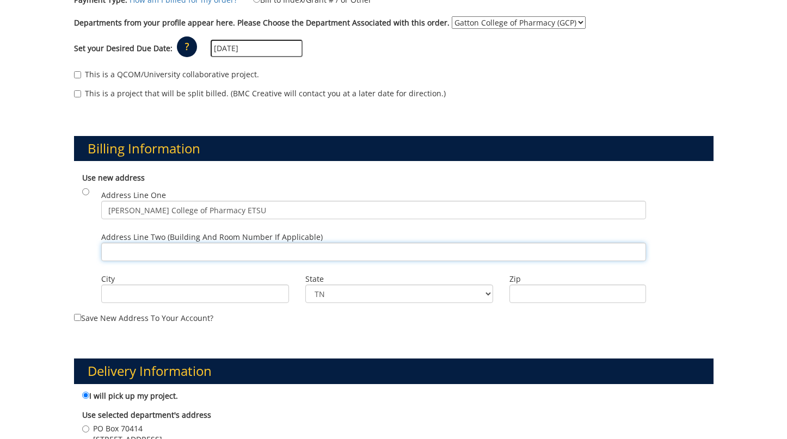
click at [118, 251] on input "Address Line Two (Building and Room Number if applicable)" at bounding box center [373, 252] width 545 height 19
type input "Department of Pharmacy Practice"
type input "[GEOGRAPHIC_DATA]"
click at [531, 293] on input "Zip" at bounding box center [577, 294] width 137 height 19
type input "37614"
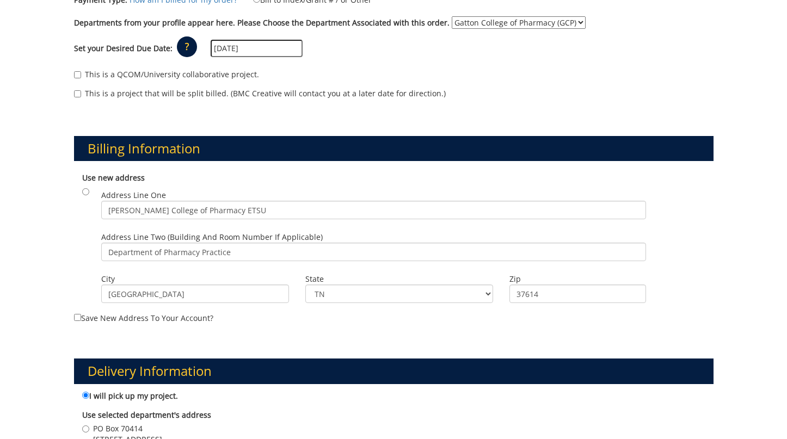
click at [434, 329] on div "Billing Information Use new address Address Line [GEOGRAPHIC_DATA][PERSON_NAME]…" at bounding box center [394, 221] width 656 height 223
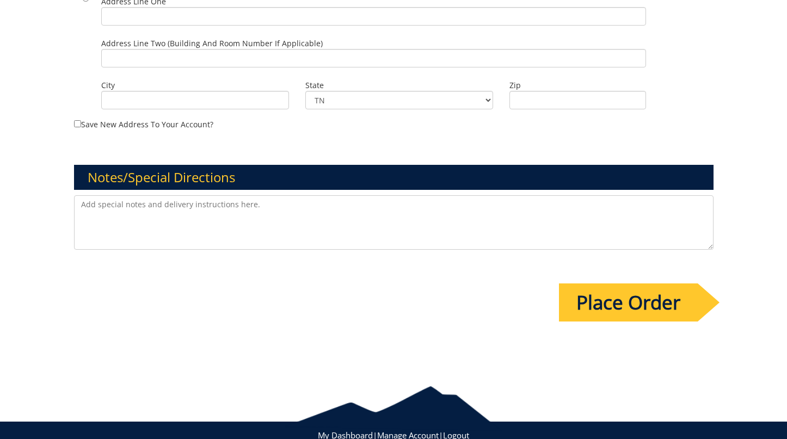
scroll to position [860, 0]
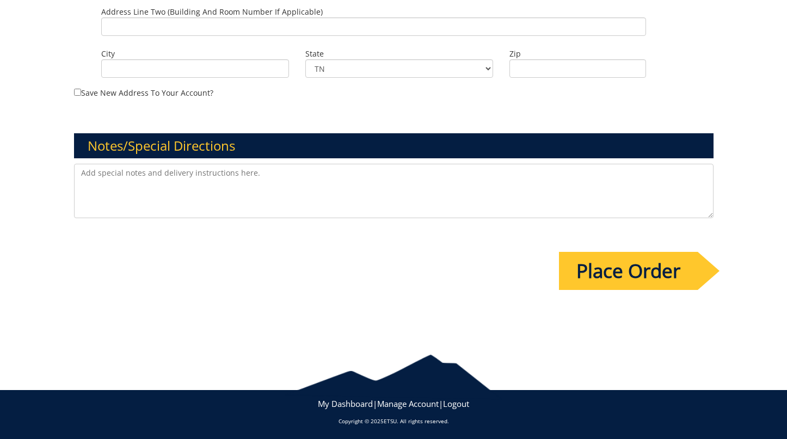
click at [602, 262] on input "Place Order" at bounding box center [628, 271] width 139 height 38
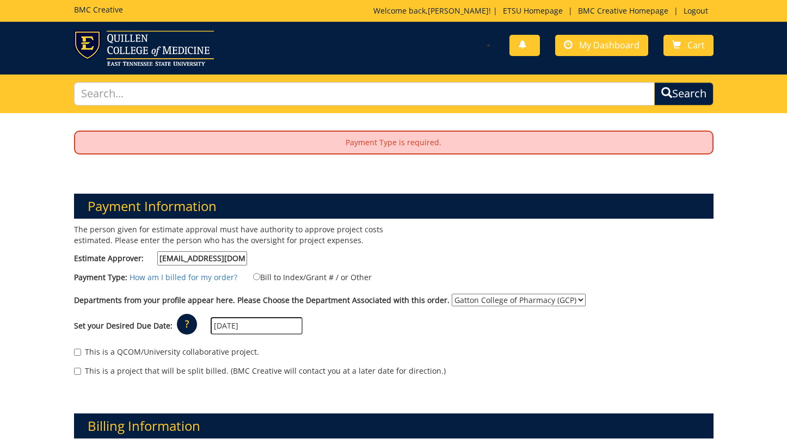
click at [400, 263] on div "The person given for estimate approval must have authority to approve project c…" at bounding box center [394, 305] width 656 height 163
click at [340, 143] on p "Payment Type is required." at bounding box center [393, 143] width 637 height 22
click at [253, 275] on input "Bill to Index/Grant # / or Other" at bounding box center [256, 276] width 7 height 7
radio input "true"
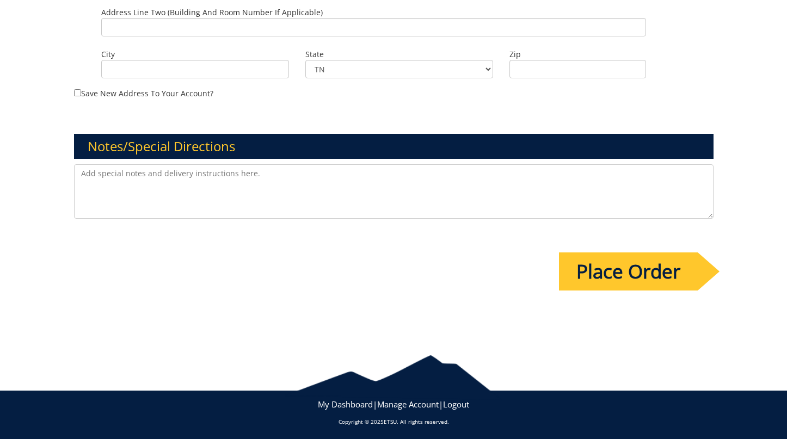
scroll to position [896, 0]
